Goal: Information Seeking & Learning: Learn about a topic

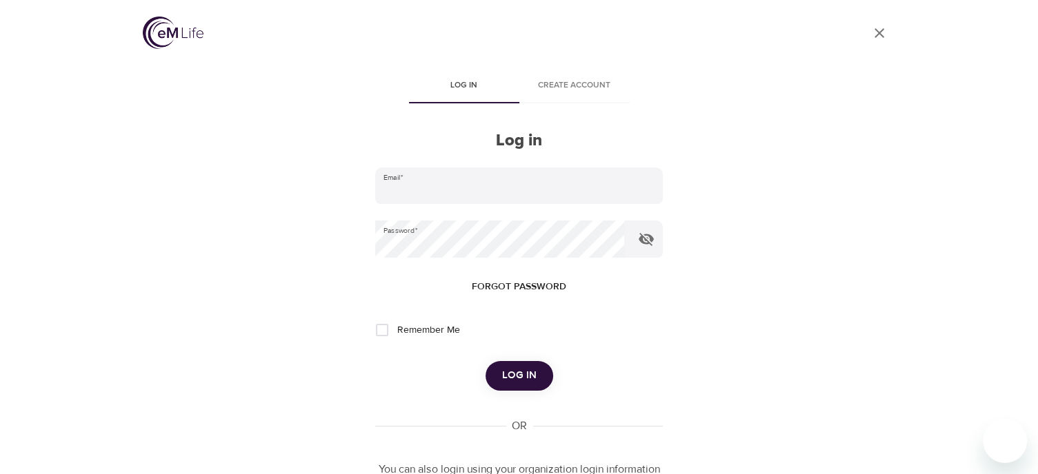
type input "[EMAIL_ADDRESS][DOMAIN_NAME]"
click at [510, 373] on span "Log in" at bounding box center [519, 376] width 34 height 18
